Goal: Check status: Check status

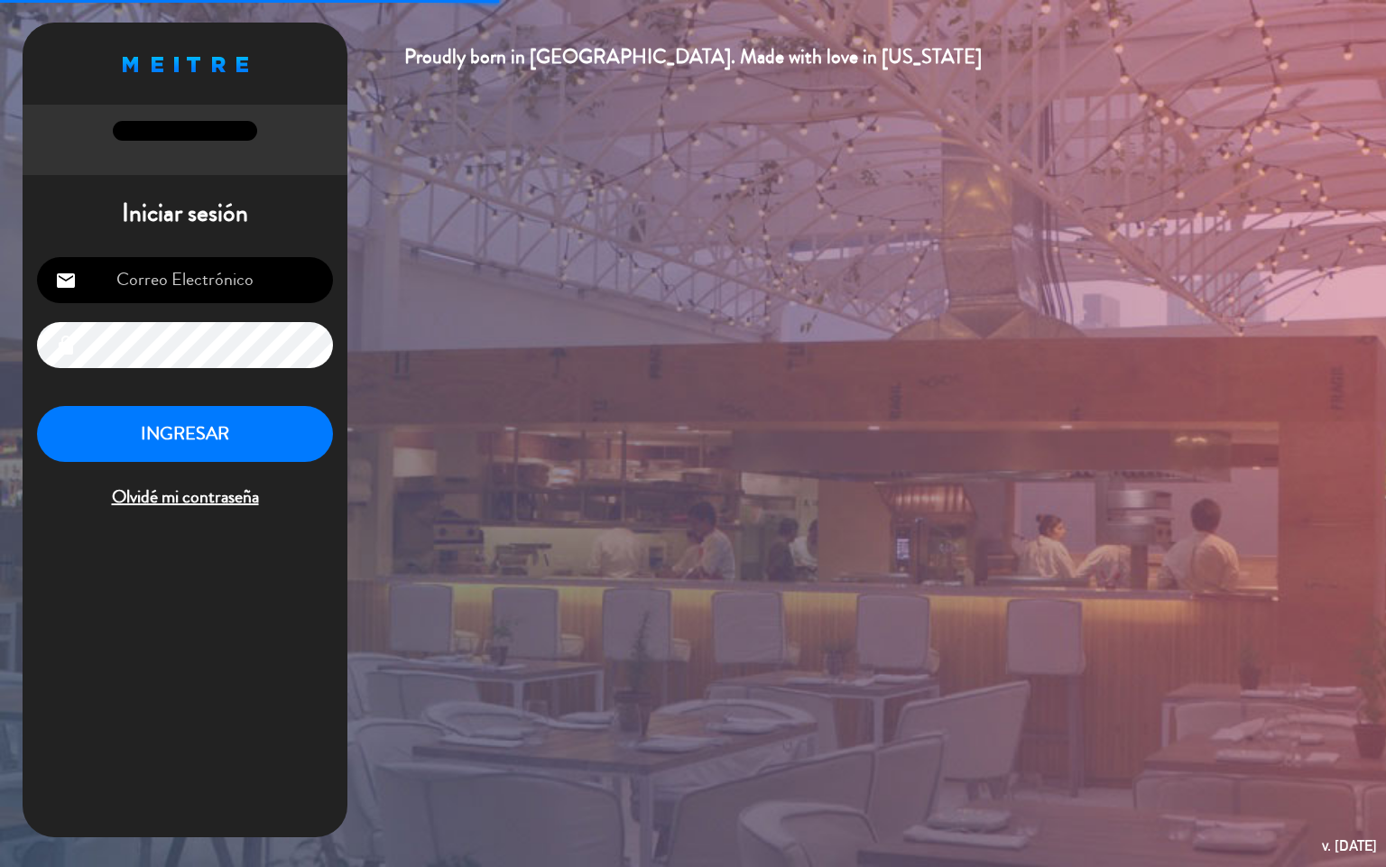
type input "[EMAIL_ADDRESS][DOMAIN_NAME]"
click at [273, 415] on button "INGRESAR" at bounding box center [185, 434] width 296 height 57
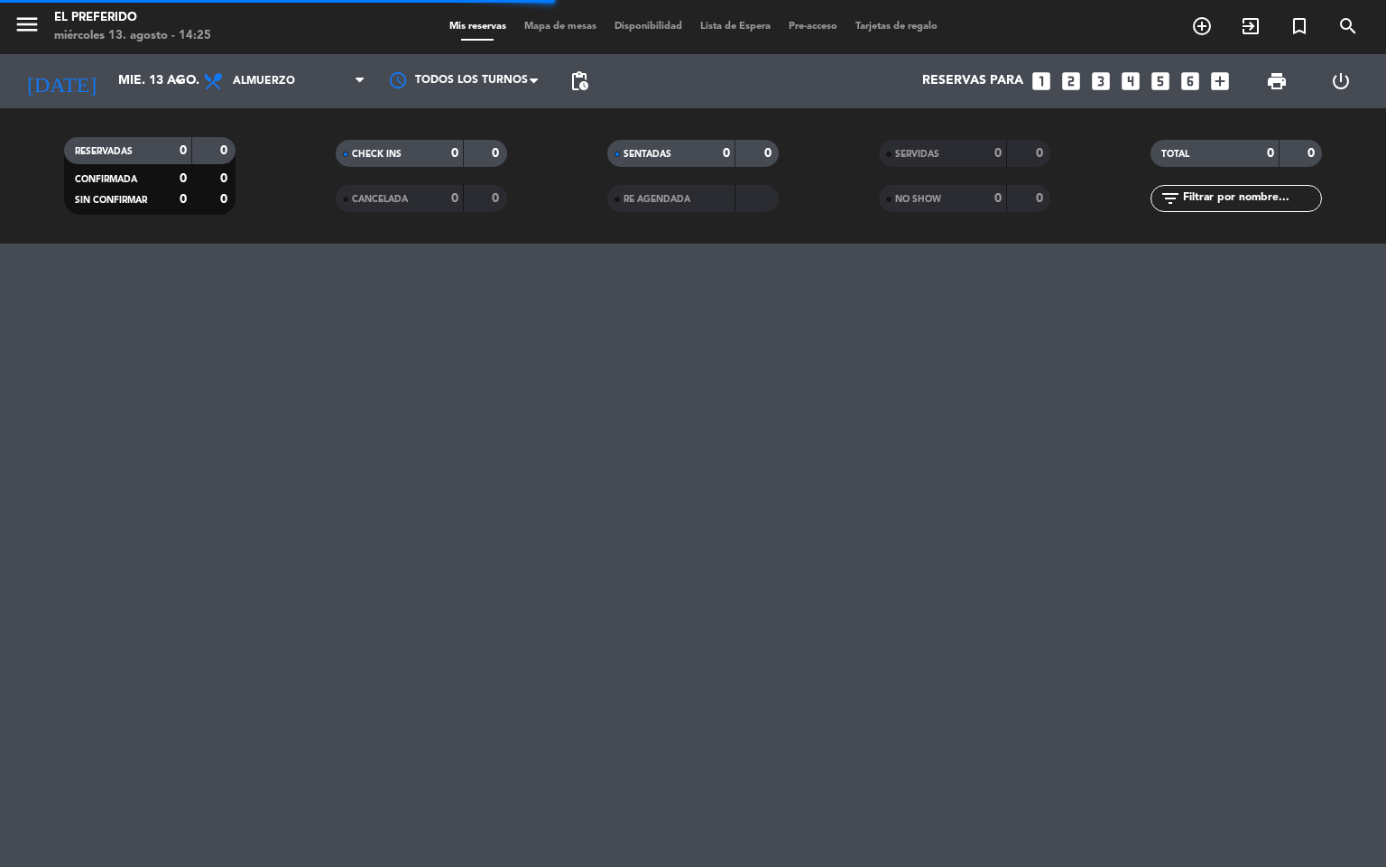
click at [734, 468] on div "menu El Preferido [DATE] 13. agosto - 14:25 Mis reservas Mapa de mesas Disponib…" at bounding box center [693, 433] width 1386 height 867
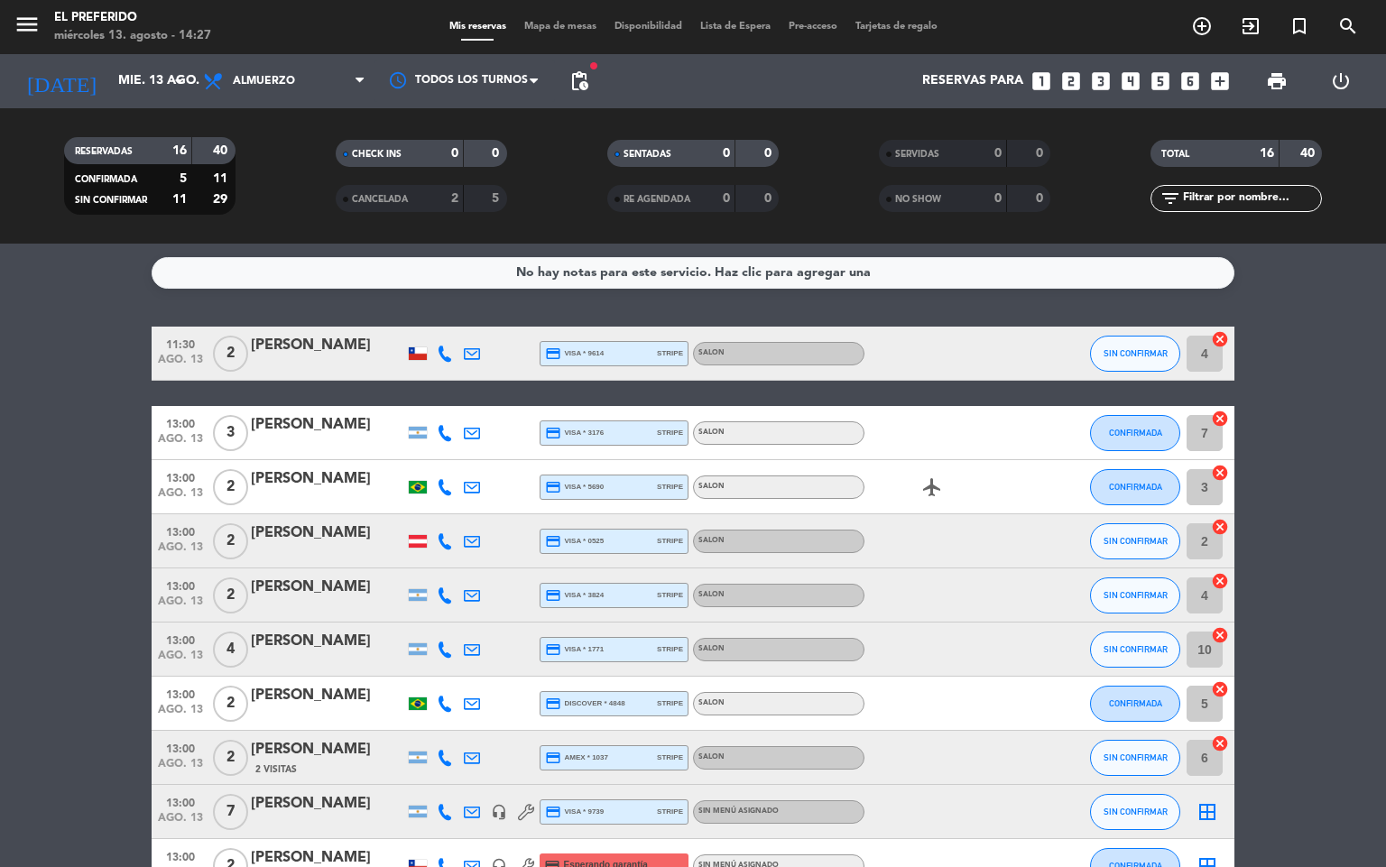
click at [63, 479] on bookings-row "11:30 [DATE] 2 [PERSON_NAME] credit_card visa * 9614 stripe SALON SIN CONFIRMAR…" at bounding box center [693, 798] width 1386 height 942
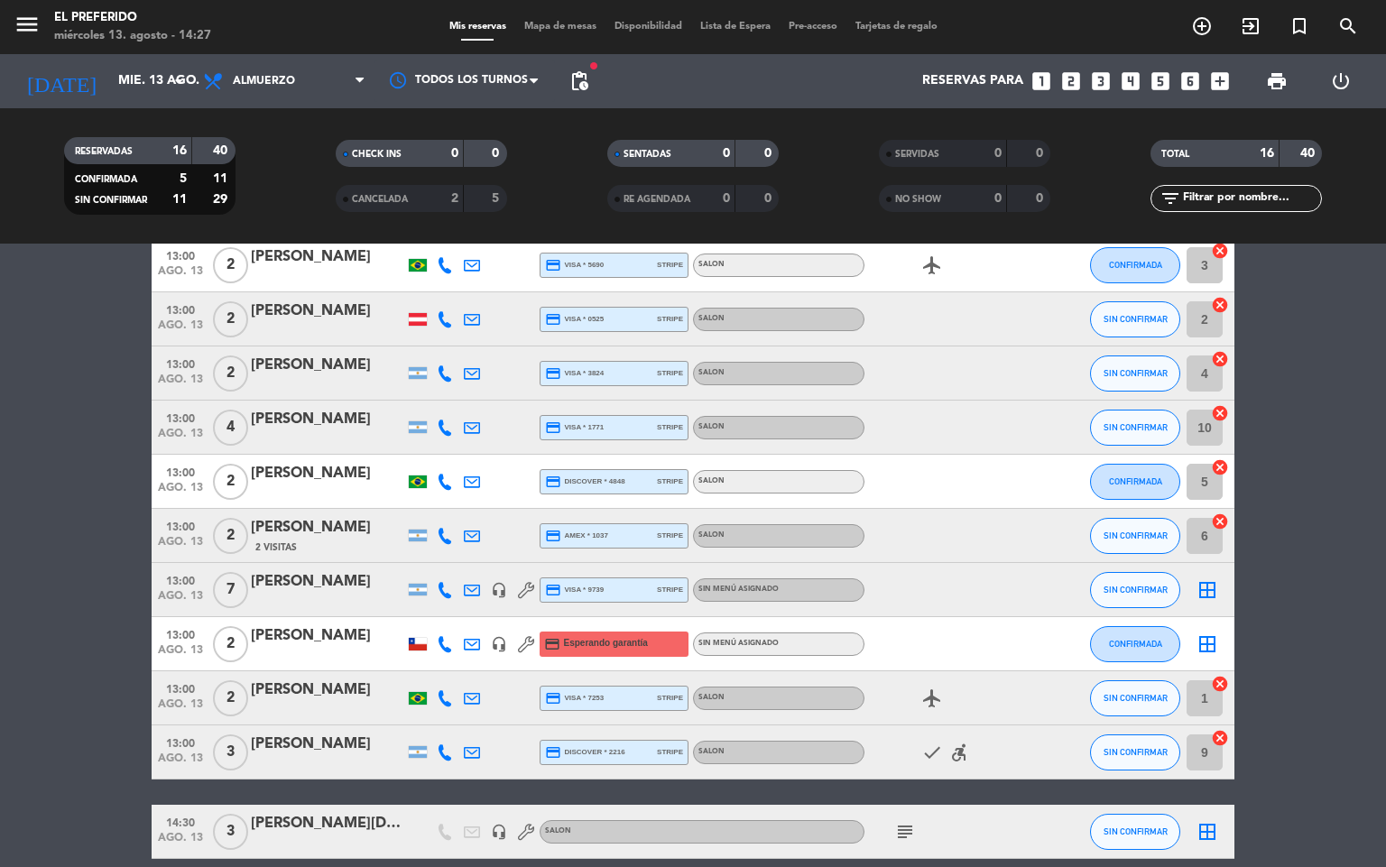
scroll to position [220, 0]
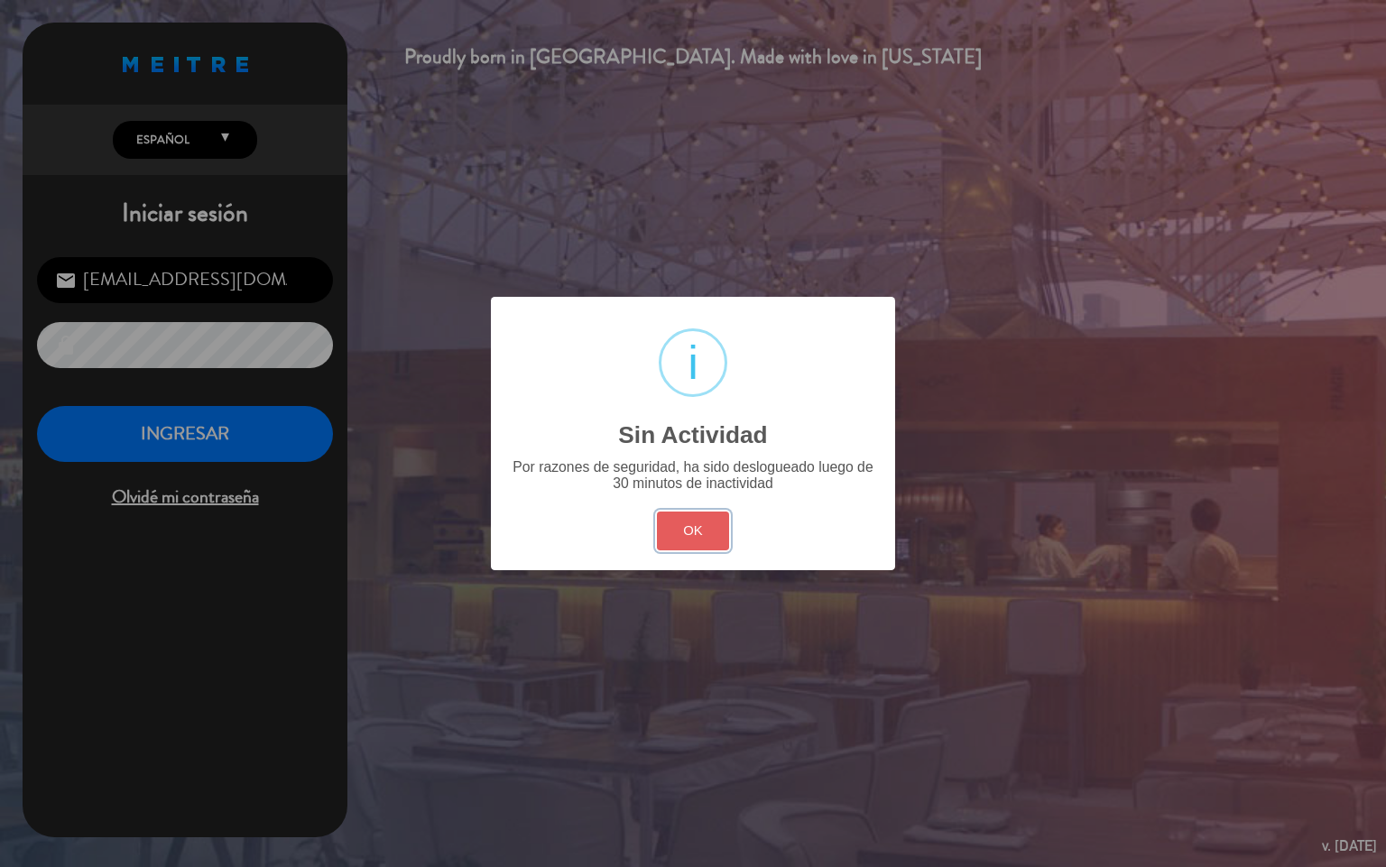
click at [690, 542] on button "OK" at bounding box center [693, 531] width 73 height 39
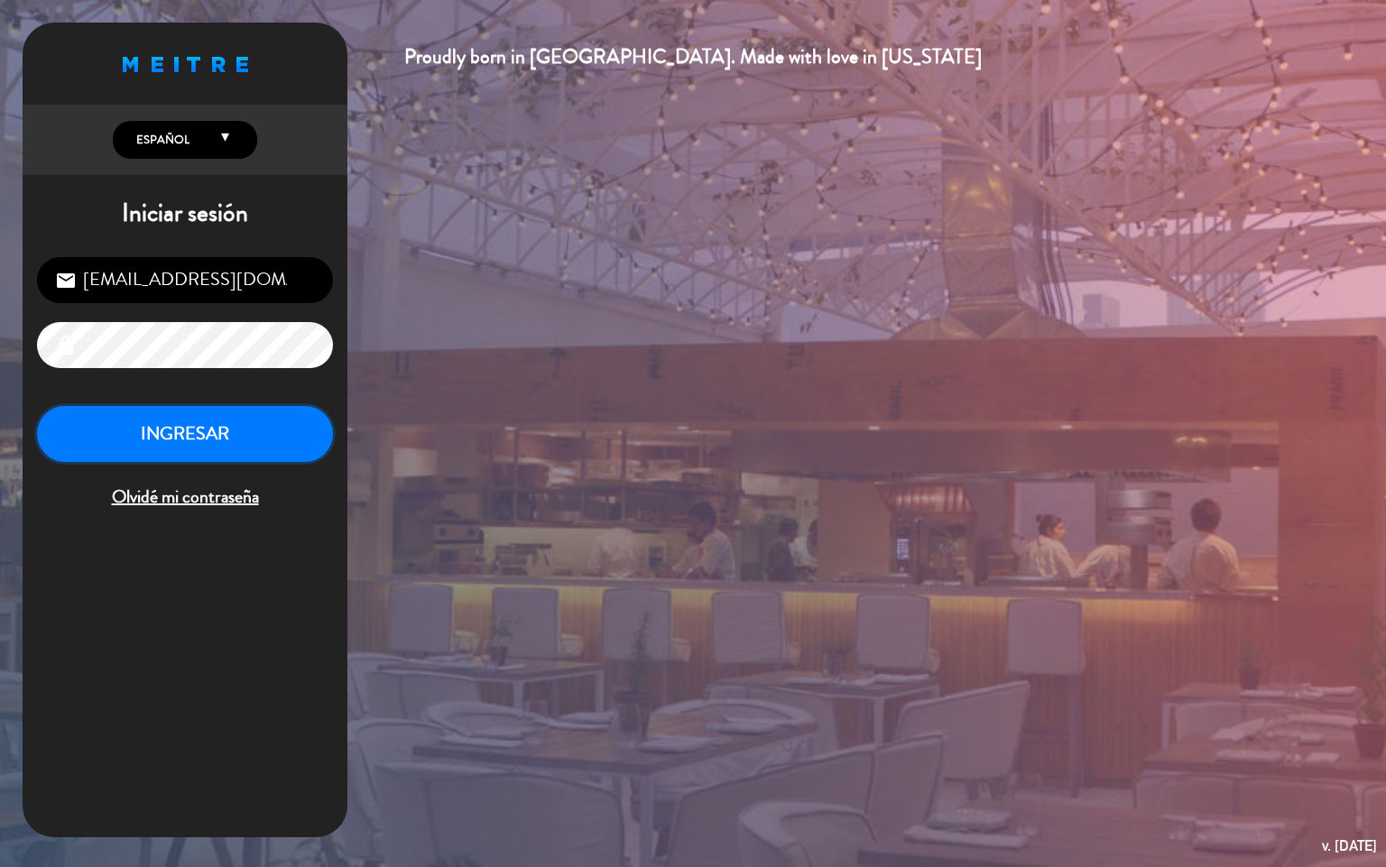
click at [180, 430] on button "INGRESAR" at bounding box center [185, 434] width 296 height 57
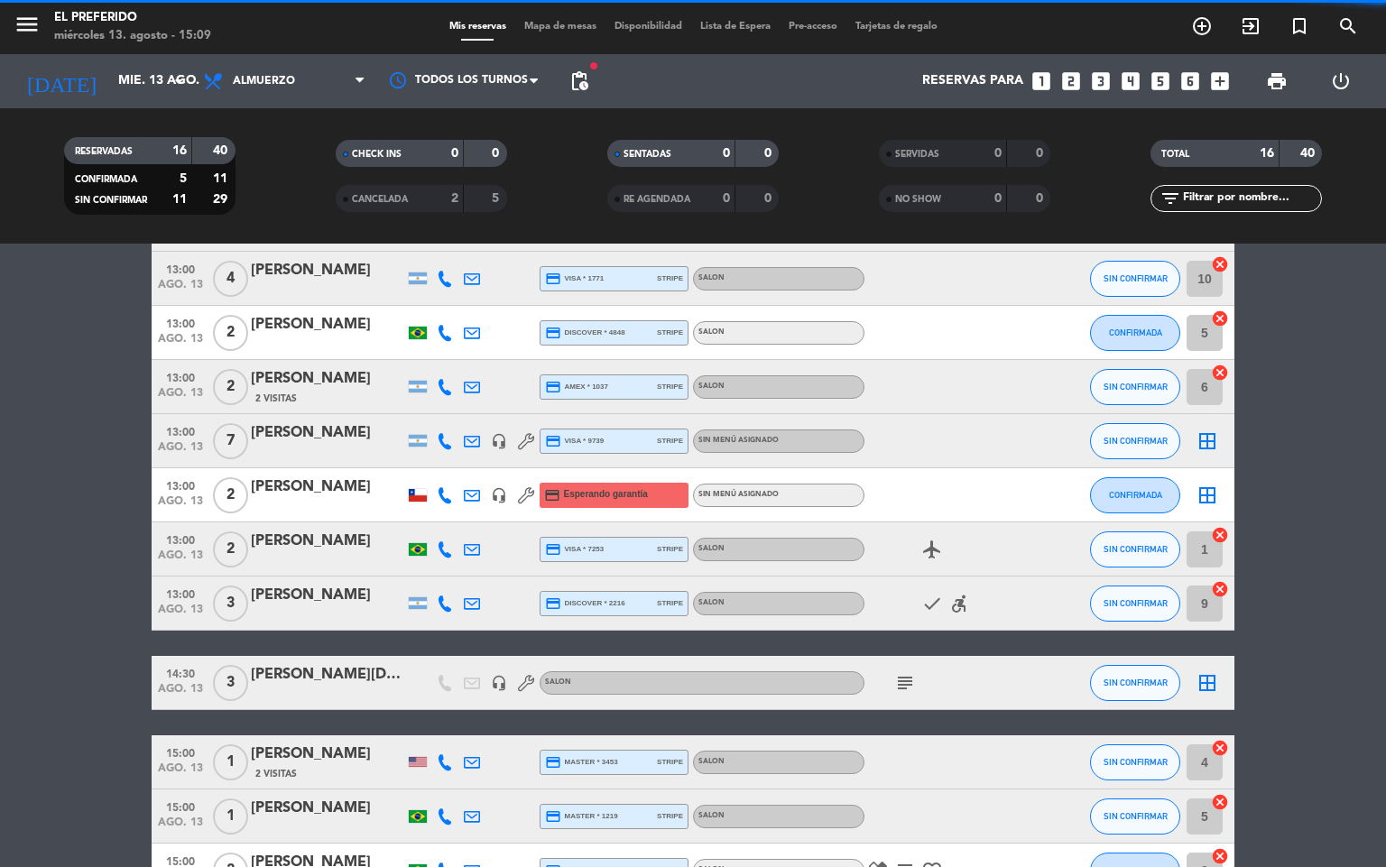
scroll to position [491, 0]
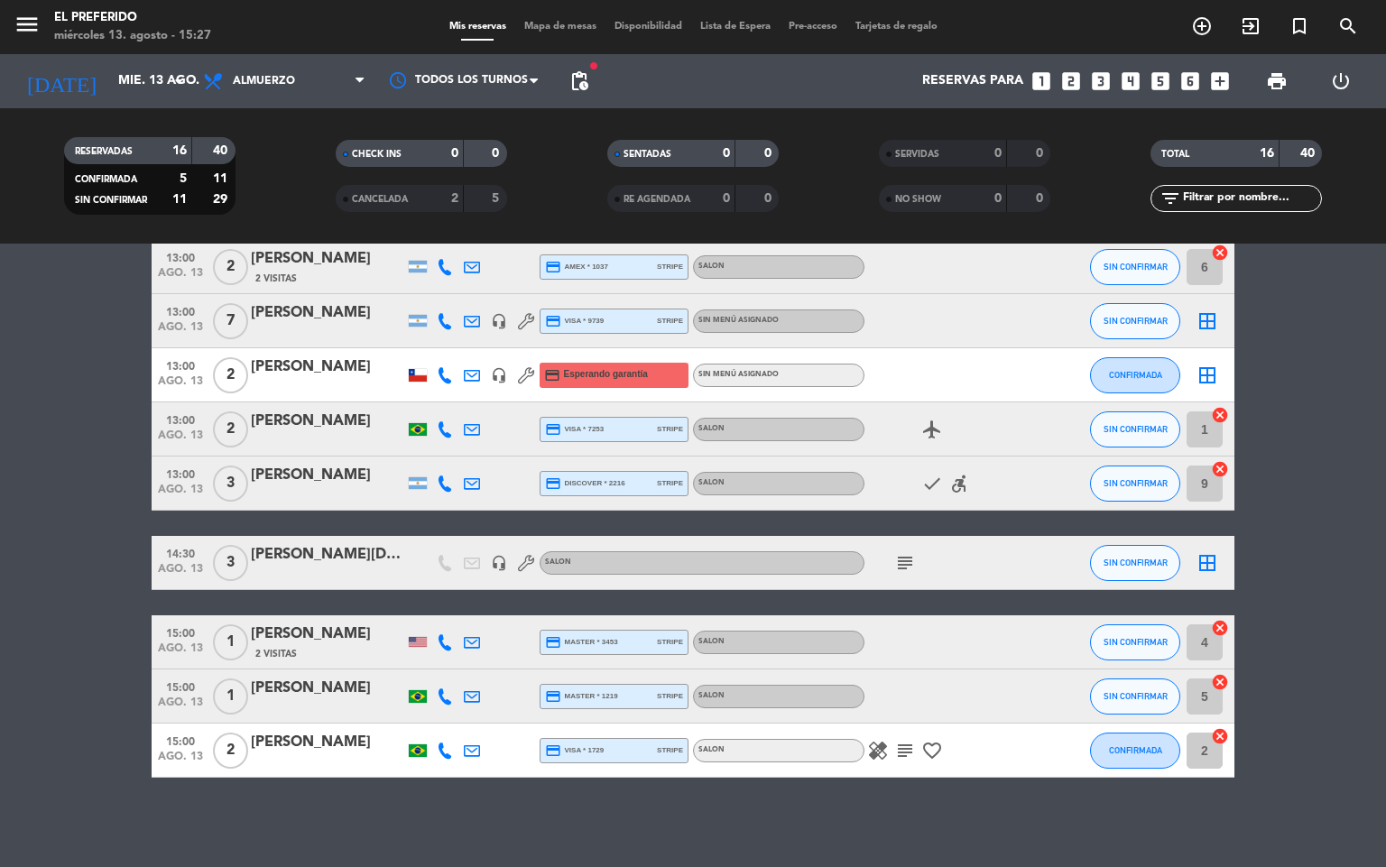
click at [913, 561] on icon "subject" at bounding box center [905, 563] width 22 height 22
click at [106, 634] on bookings-row "11:30 [DATE] 2 [PERSON_NAME] credit_card visa * 9614 stripe SALON SIN CONFIRMAR…" at bounding box center [693, 307] width 1386 height 942
